Goal: Information Seeking & Learning: Learn about a topic

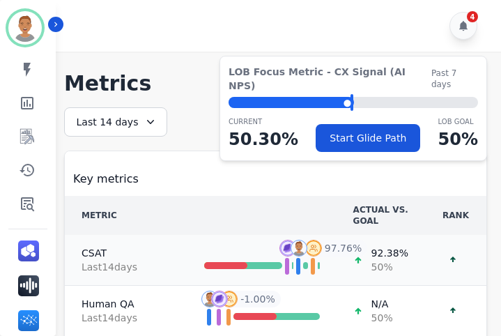
click at [394, 254] on span "92.38 %" at bounding box center [389, 253] width 37 height 14
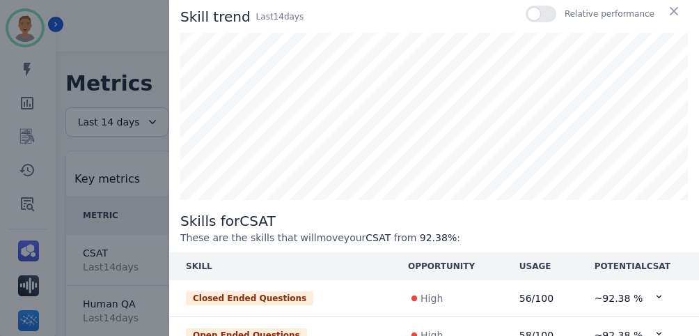
click at [500, 11] on div at bounding box center [541, 14] width 31 height 17
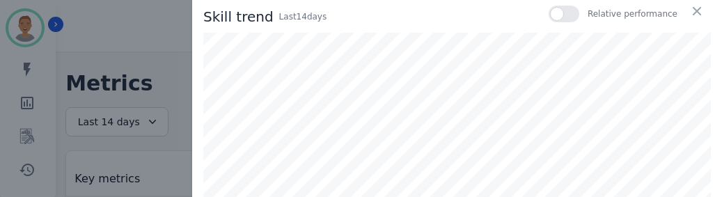
click at [93, 33] on div "Skill trend Last 14 day s Relative performance Skills for CSAT These are the sk…" at bounding box center [361, 98] width 722 height 197
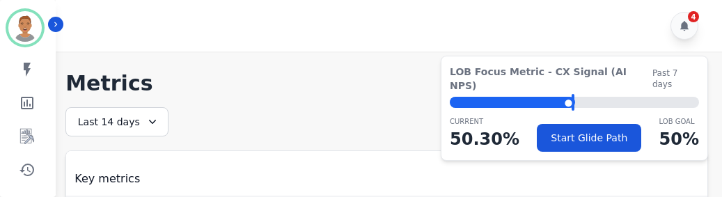
click at [136, 125] on div "Last 14 days" at bounding box center [116, 121] width 103 height 29
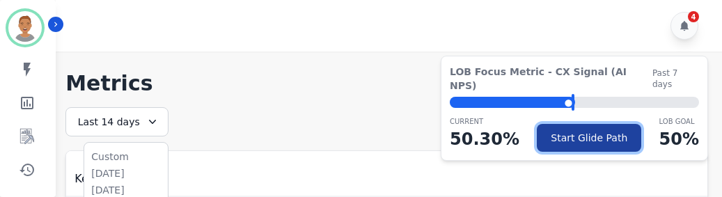
click at [500, 127] on button "Start Glide Path" at bounding box center [589, 138] width 104 height 28
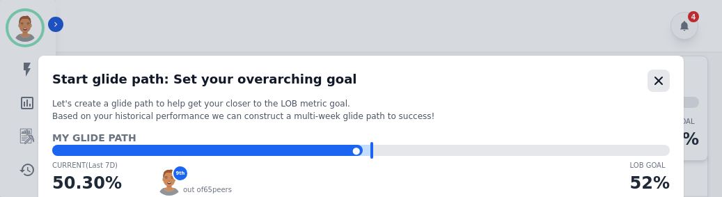
click at [500, 80] on icon "button" at bounding box center [659, 81] width 14 height 14
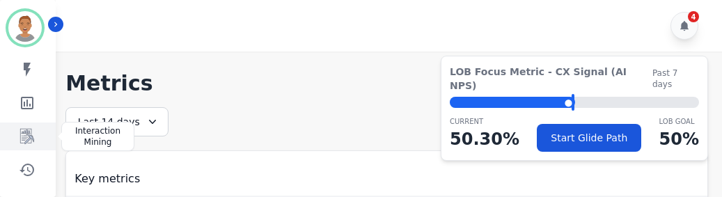
click at [24, 132] on icon "Sidebar" at bounding box center [27, 136] width 17 height 17
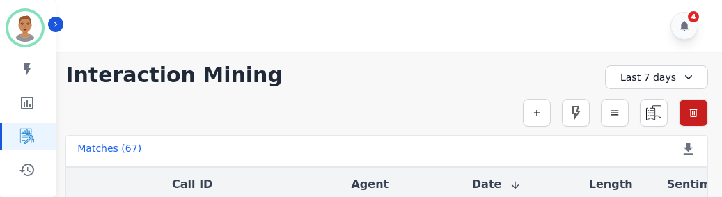
scroll to position [209, 0]
click at [448, 72] on div "**********" at bounding box center [386, 75] width 643 height 25
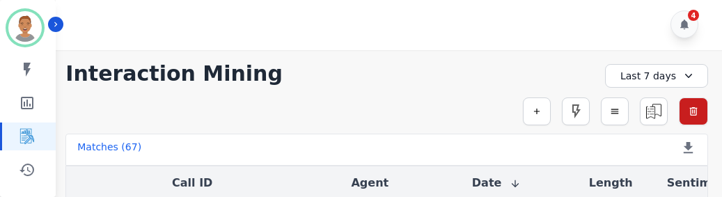
scroll to position [0, 0]
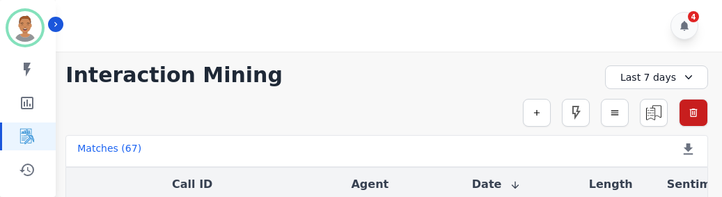
click at [500, 73] on icon at bounding box center [689, 77] width 14 height 14
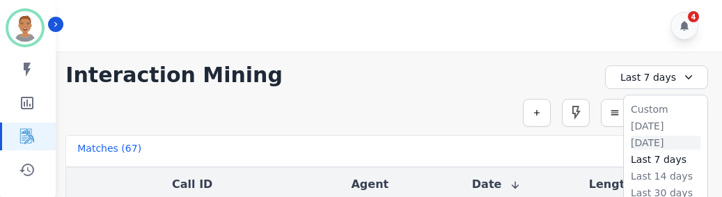
click at [500, 139] on li "[DATE]" at bounding box center [666, 143] width 70 height 14
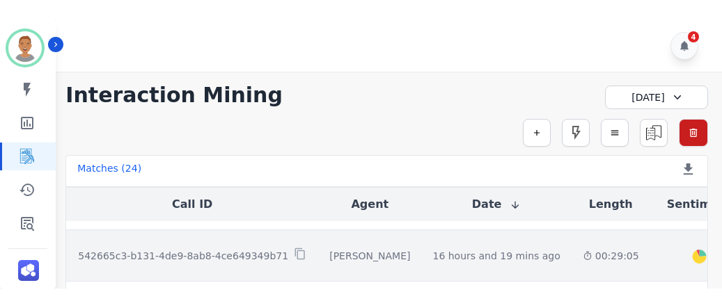
scroll to position [70, 0]
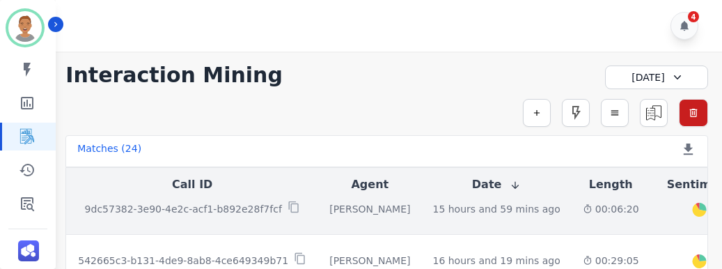
click at [462, 227] on td "15 hours and 59 mins ago Start at: [DATE] 5:22pm" at bounding box center [496, 209] width 150 height 52
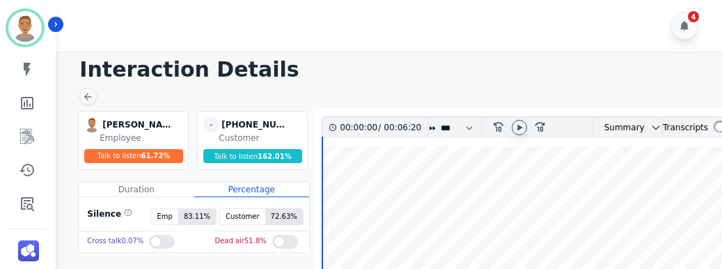
click at [500, 123] on icon at bounding box center [519, 127] width 11 height 11
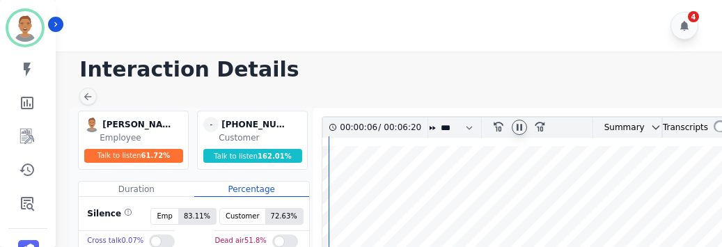
click at [446, 206] on wave at bounding box center [529, 235] width 415 height 178
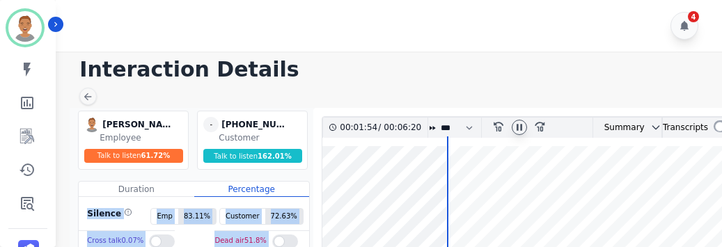
drag, startPoint x: 447, startPoint y: 205, endPoint x: 295, endPoint y: 195, distance: 152.1
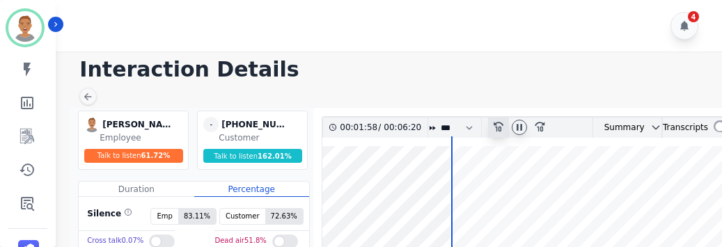
click at [494, 128] on icon "rewind-10" at bounding box center [497, 125] width 11 height 11
click at [495, 128] on icon "rewind-10" at bounding box center [497, 125] width 11 height 11
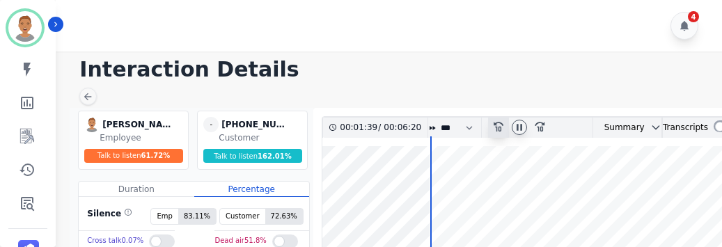
click at [495, 128] on icon "rewind-10" at bounding box center [497, 125] width 11 height 11
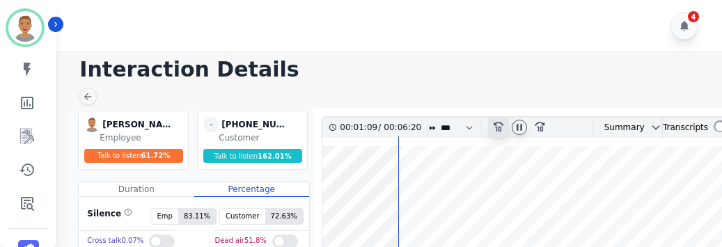
click at [495, 128] on icon "rewind-10" at bounding box center [497, 125] width 11 height 11
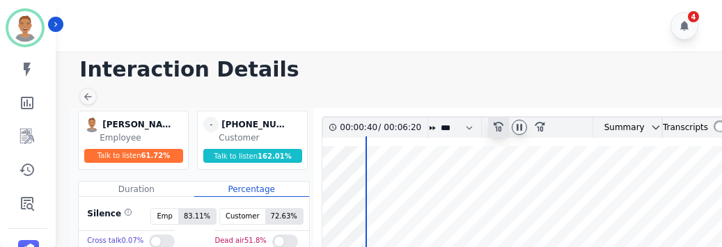
click at [495, 128] on icon "rewind-10" at bounding box center [497, 125] width 11 height 11
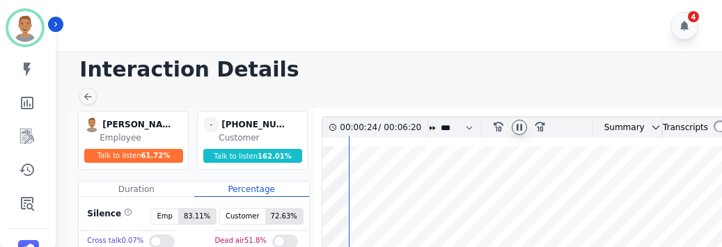
click at [500, 127] on icon at bounding box center [519, 127] width 11 height 11
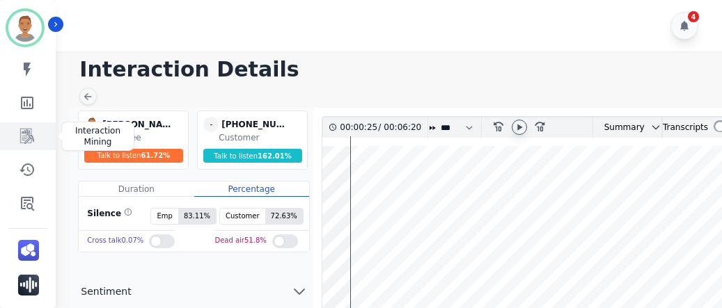
click at [29, 134] on icon "Sidebar" at bounding box center [27, 136] width 17 height 17
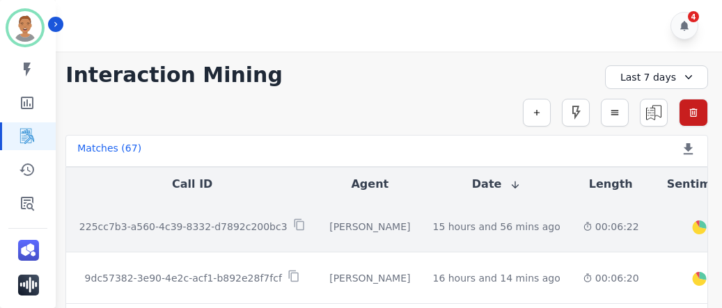
click at [373, 237] on td "[PERSON_NAME]" at bounding box center [369, 227] width 103 height 52
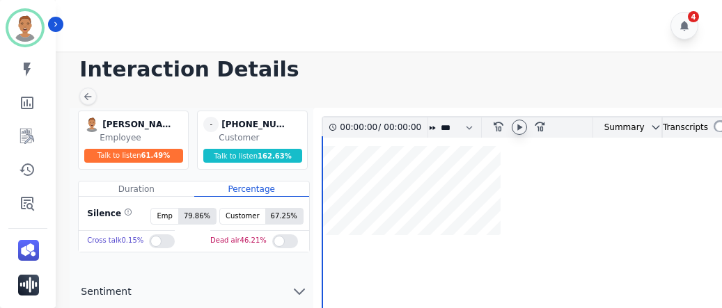
click at [500, 125] on icon at bounding box center [519, 127] width 11 height 11
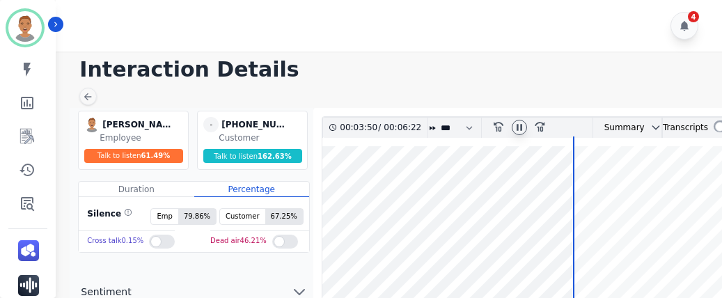
click at [500, 125] on icon at bounding box center [520, 127] width 6 height 6
